Goal: Understand process/instructions

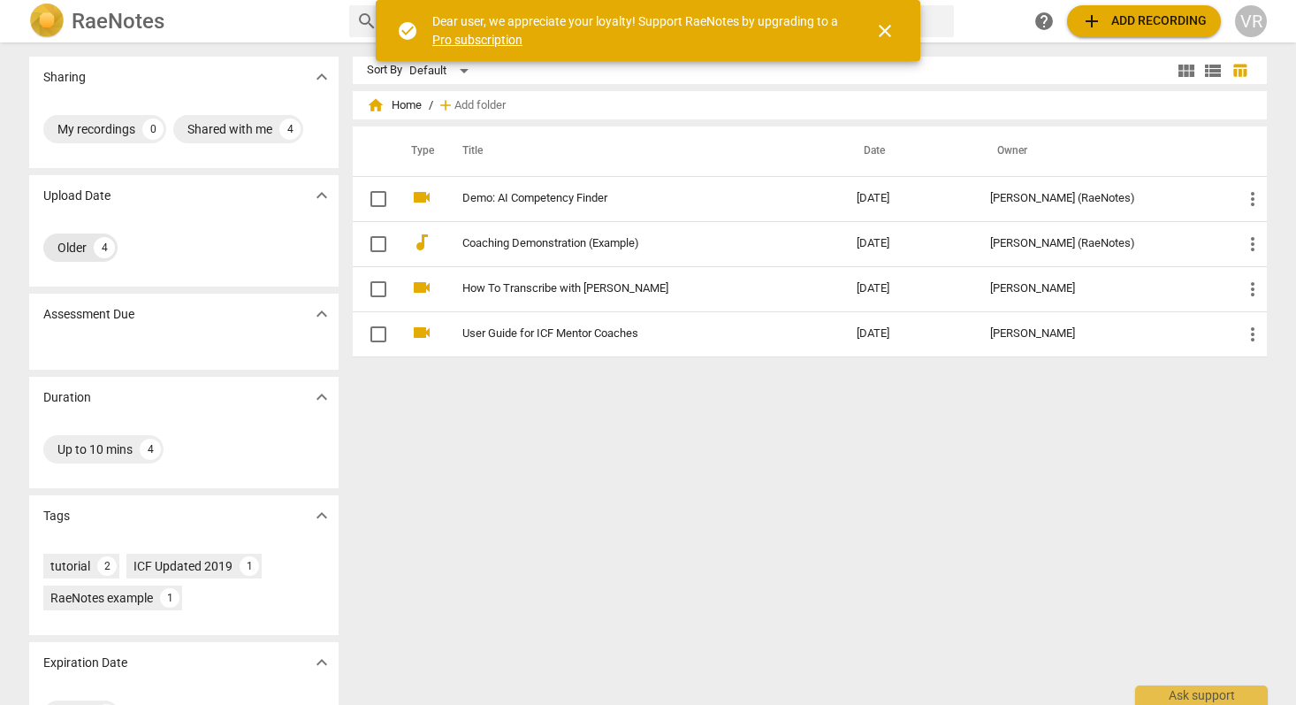
click at [84, 248] on div "Older 4" at bounding box center [80, 247] width 74 height 28
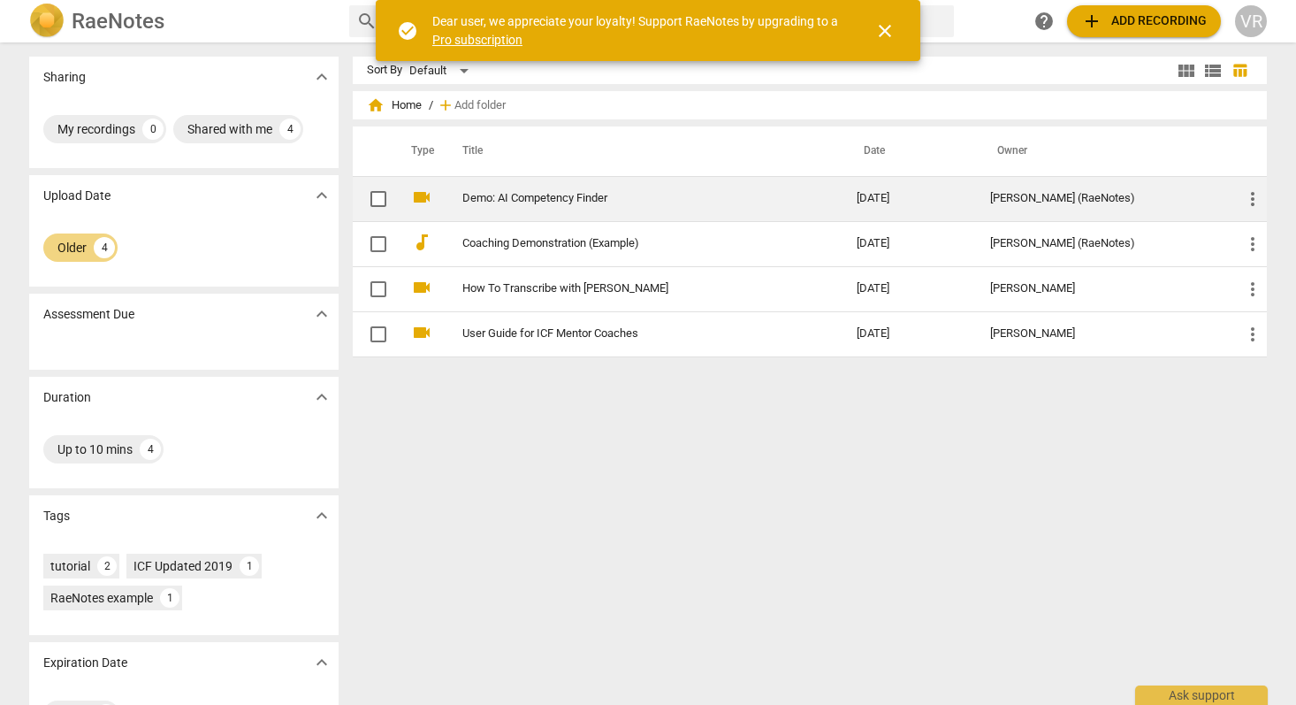
click at [545, 200] on link "Demo: AI Competency Finder" at bounding box center [627, 198] width 331 height 13
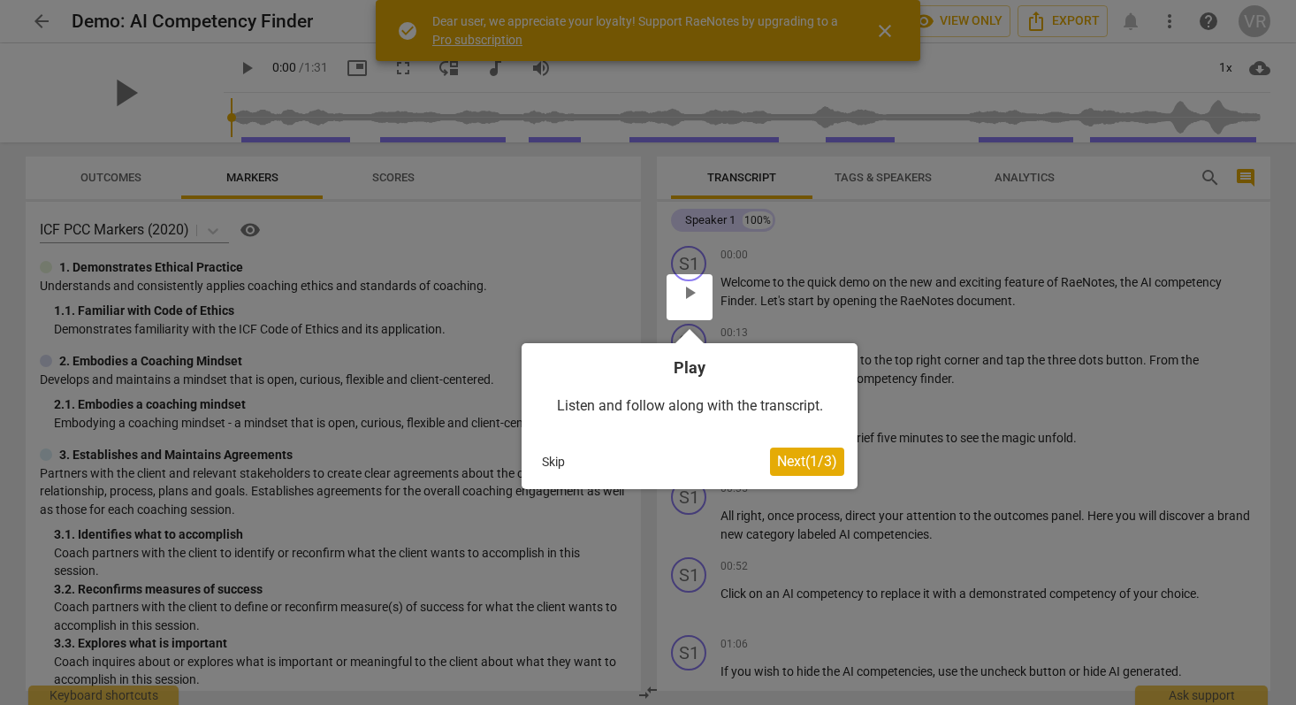
click at [690, 288] on div at bounding box center [690, 297] width 46 height 46
click at [890, 28] on div at bounding box center [648, 352] width 1296 height 705
click at [678, 284] on div at bounding box center [690, 297] width 46 height 46
click at [561, 456] on button "Skip" at bounding box center [553, 461] width 37 height 27
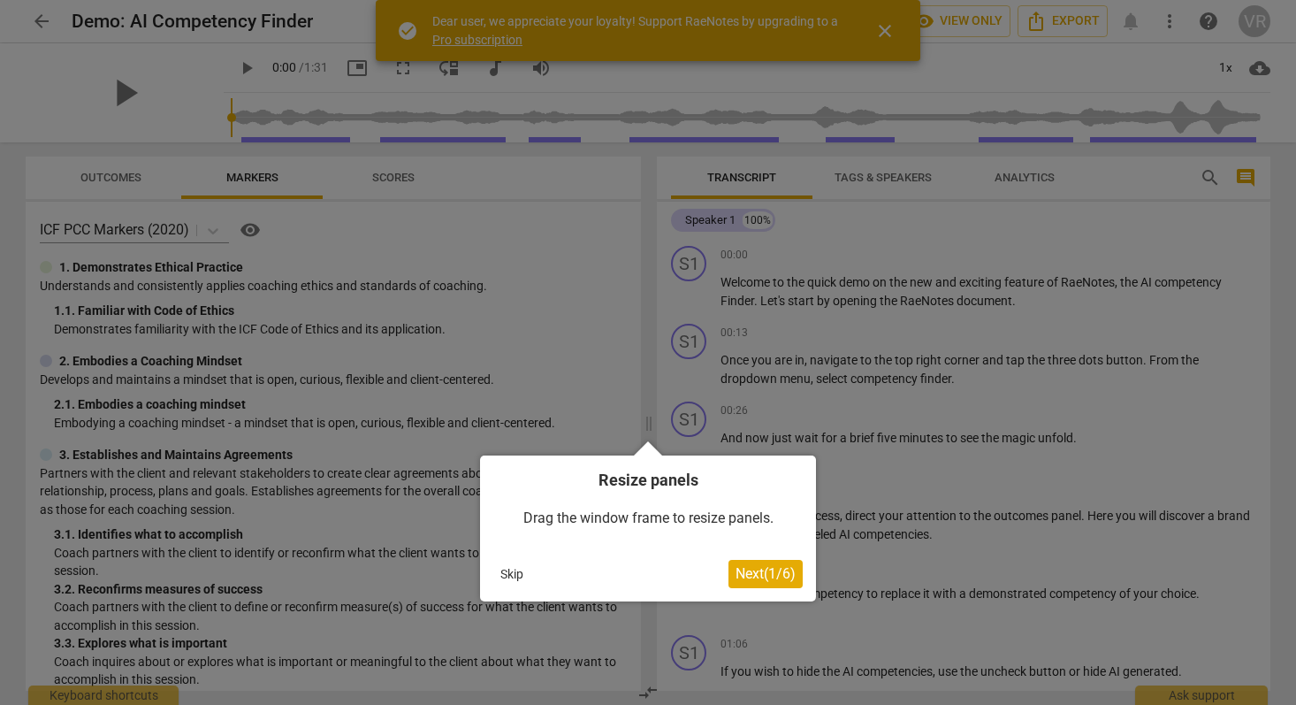
click at [511, 568] on button "Skip" at bounding box center [511, 574] width 37 height 27
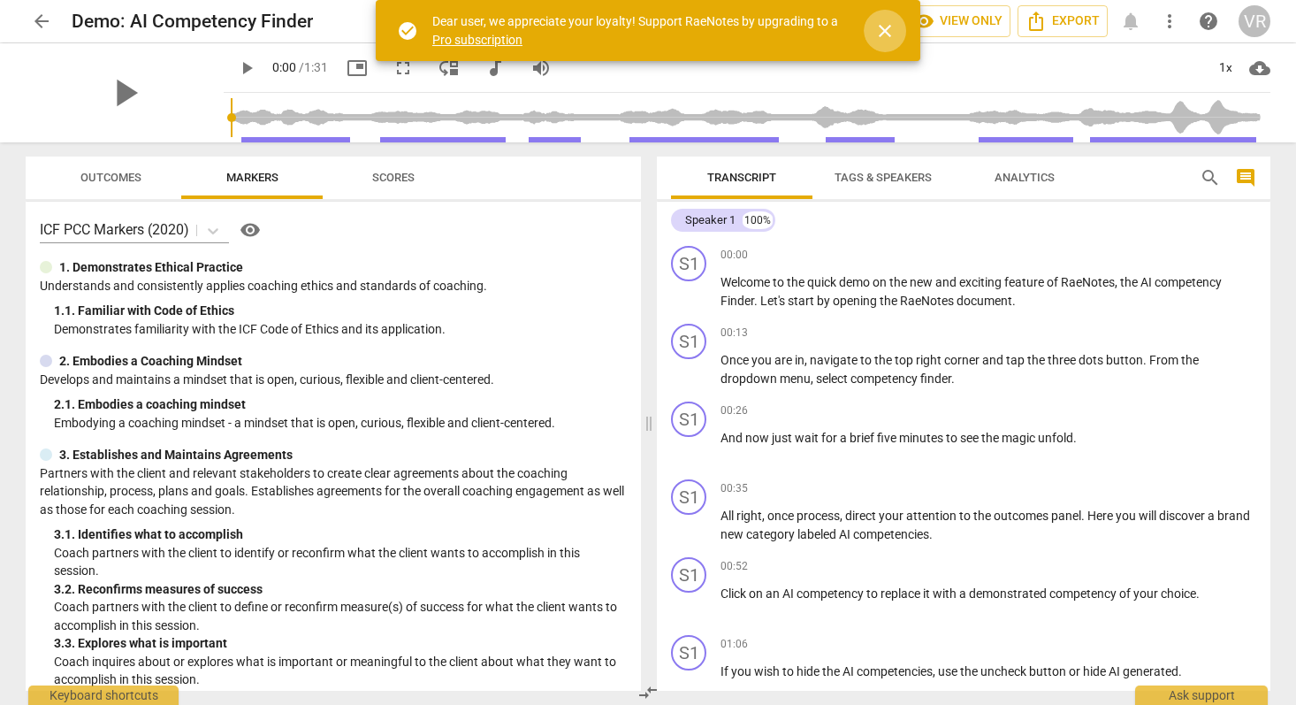
click at [884, 42] on span "close" at bounding box center [884, 30] width 21 height 21
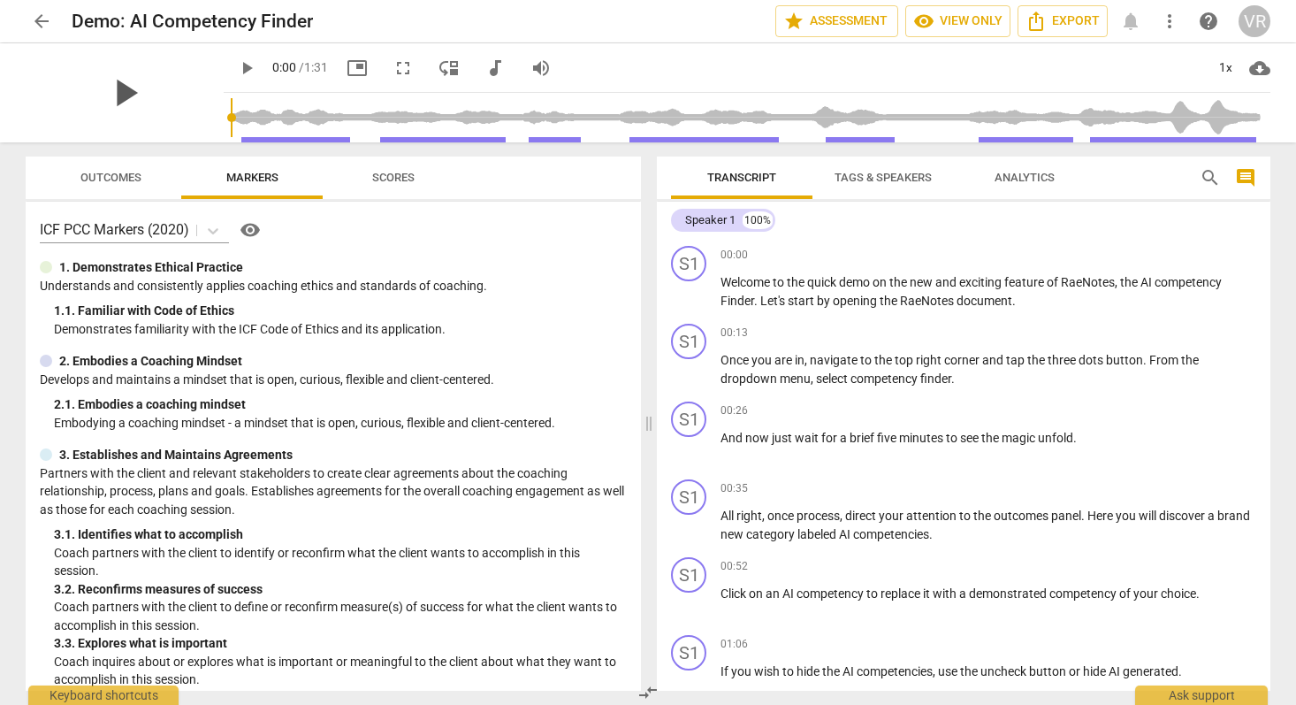
click at [128, 88] on span "play_arrow" at bounding box center [125, 93] width 46 height 46
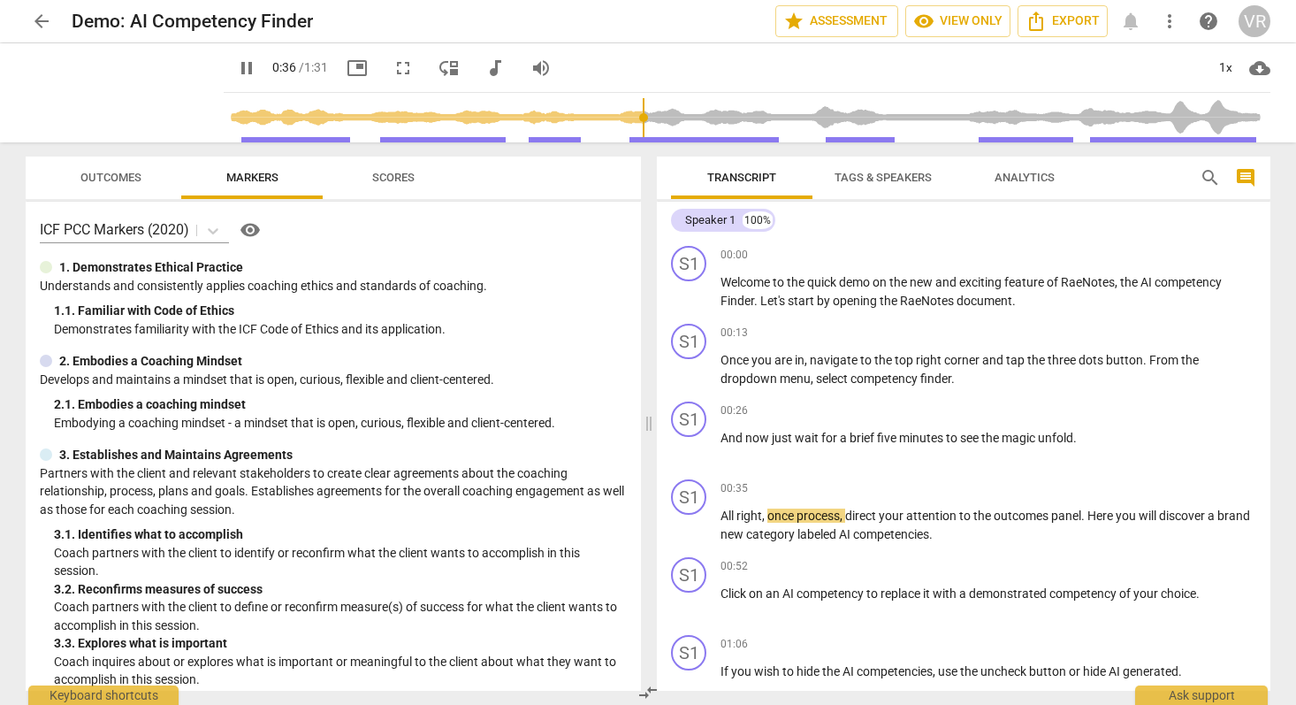
click at [242, 69] on span "pause" at bounding box center [246, 67] width 21 height 21
type input "37"
